Goal: Information Seeking & Learning: Understand process/instructions

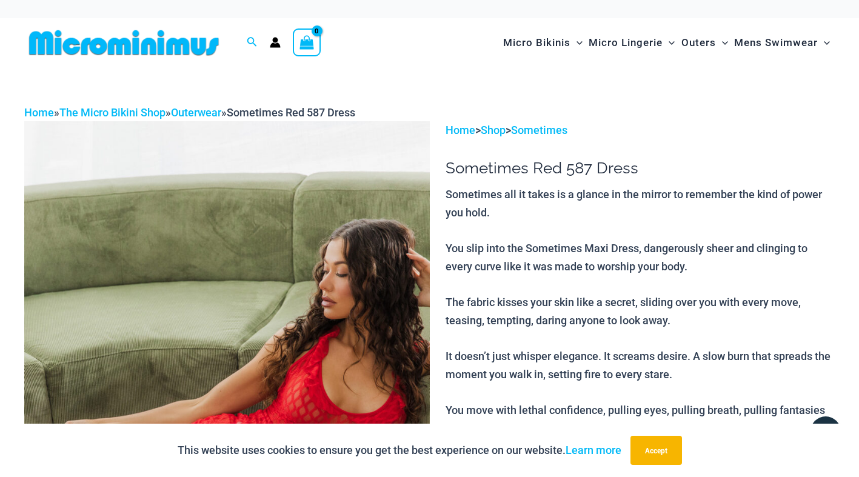
scroll to position [3, 0]
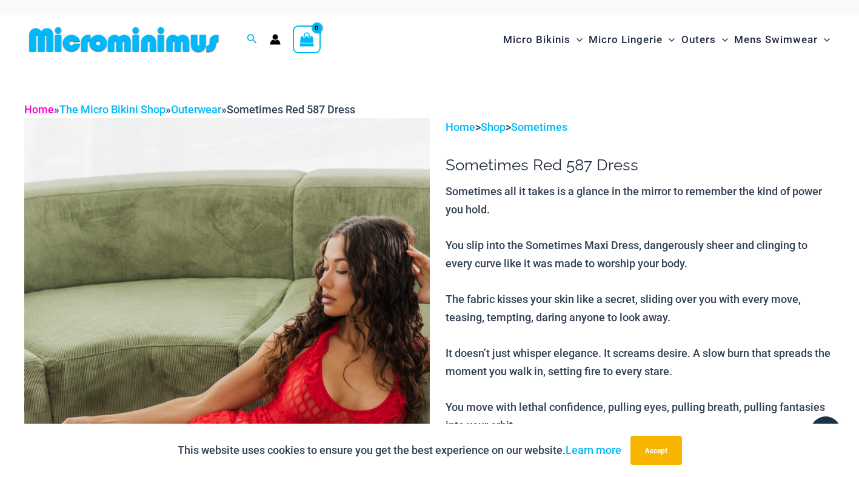
click at [41, 108] on link "Home" at bounding box center [39, 109] width 30 height 13
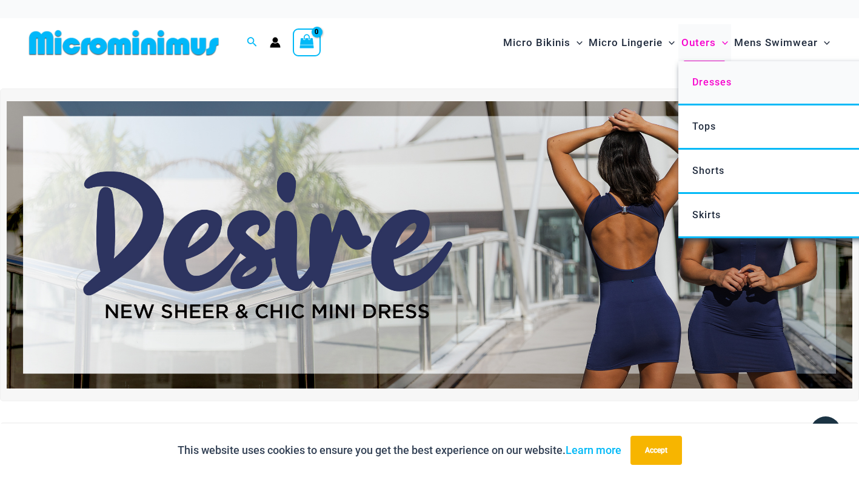
click at [709, 80] on span "Dresses" at bounding box center [711, 82] width 39 height 12
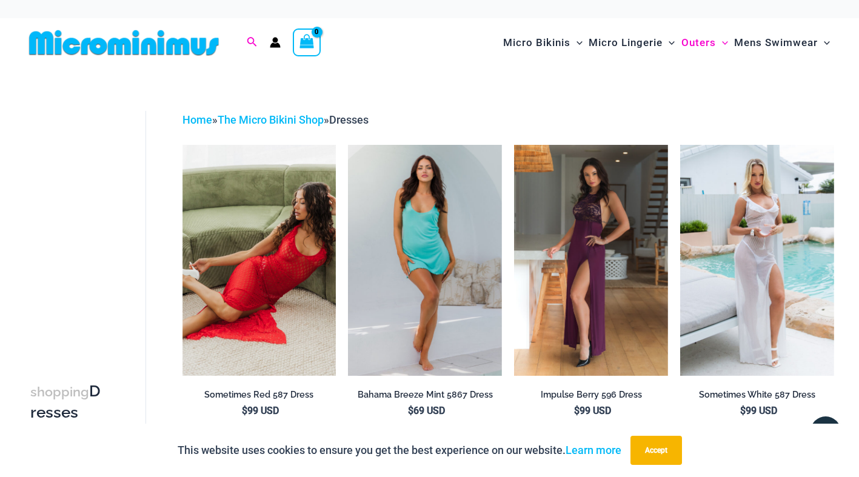
click at [248, 43] on icon "Search icon link" at bounding box center [252, 42] width 10 height 11
type input "**********"
click button "Search" at bounding box center [0, 0] width 0 height 0
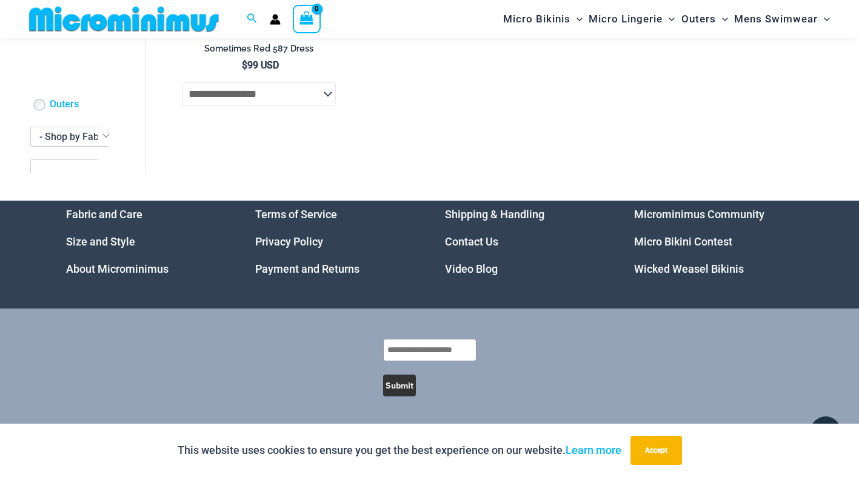
scroll to position [335, 0]
click at [332, 267] on link "Payment and Returns" at bounding box center [307, 269] width 104 height 13
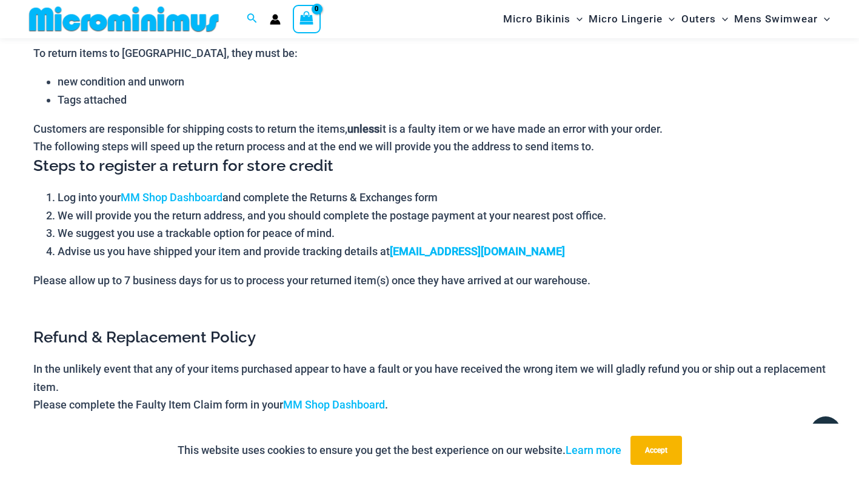
scroll to position [991, 0]
